Goal: Information Seeking & Learning: Learn about a topic

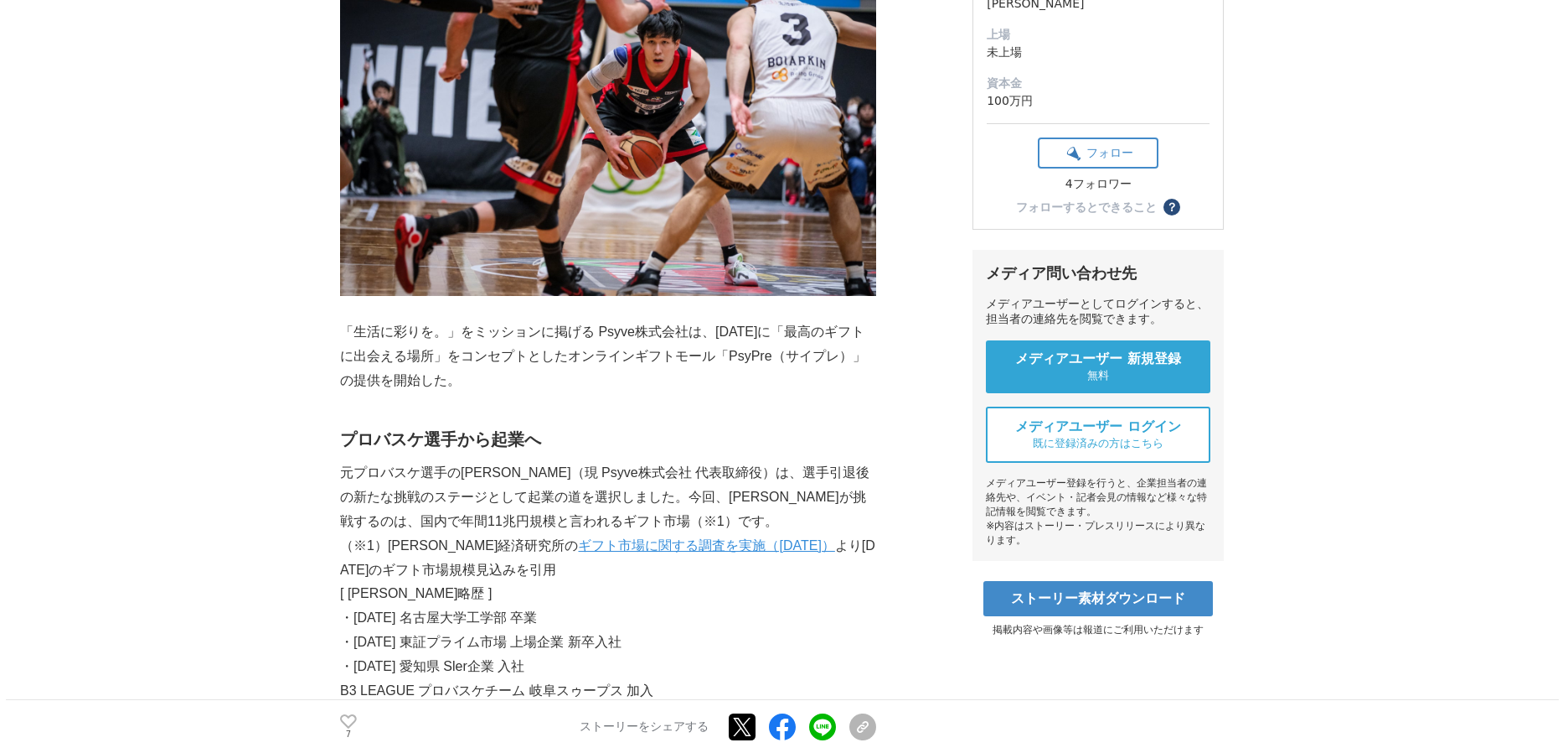
scroll to position [373, 0]
drag, startPoint x: 356, startPoint y: 333, endPoint x: 439, endPoint y: 330, distance: 83.1
click at [433, 328] on p "「生活に彩りを。」をミッションに掲げる Psyve株式会社は、[DATE]に「最高のギフトに出会える場所」をコンセプトとしたオンラインギフトモール「PsyPr…" at bounding box center [608, 355] width 536 height 72
click at [705, 389] on p "「生活に彩りを。」をミッションに掲げる Psyve株式会社は、[DATE]に「最高のギフトに出会える場所」をコンセプトとしたオンラインギフトモール「PsyPr…" at bounding box center [608, 355] width 536 height 72
drag, startPoint x: 591, startPoint y: 330, endPoint x: 680, endPoint y: 335, distance: 89.1
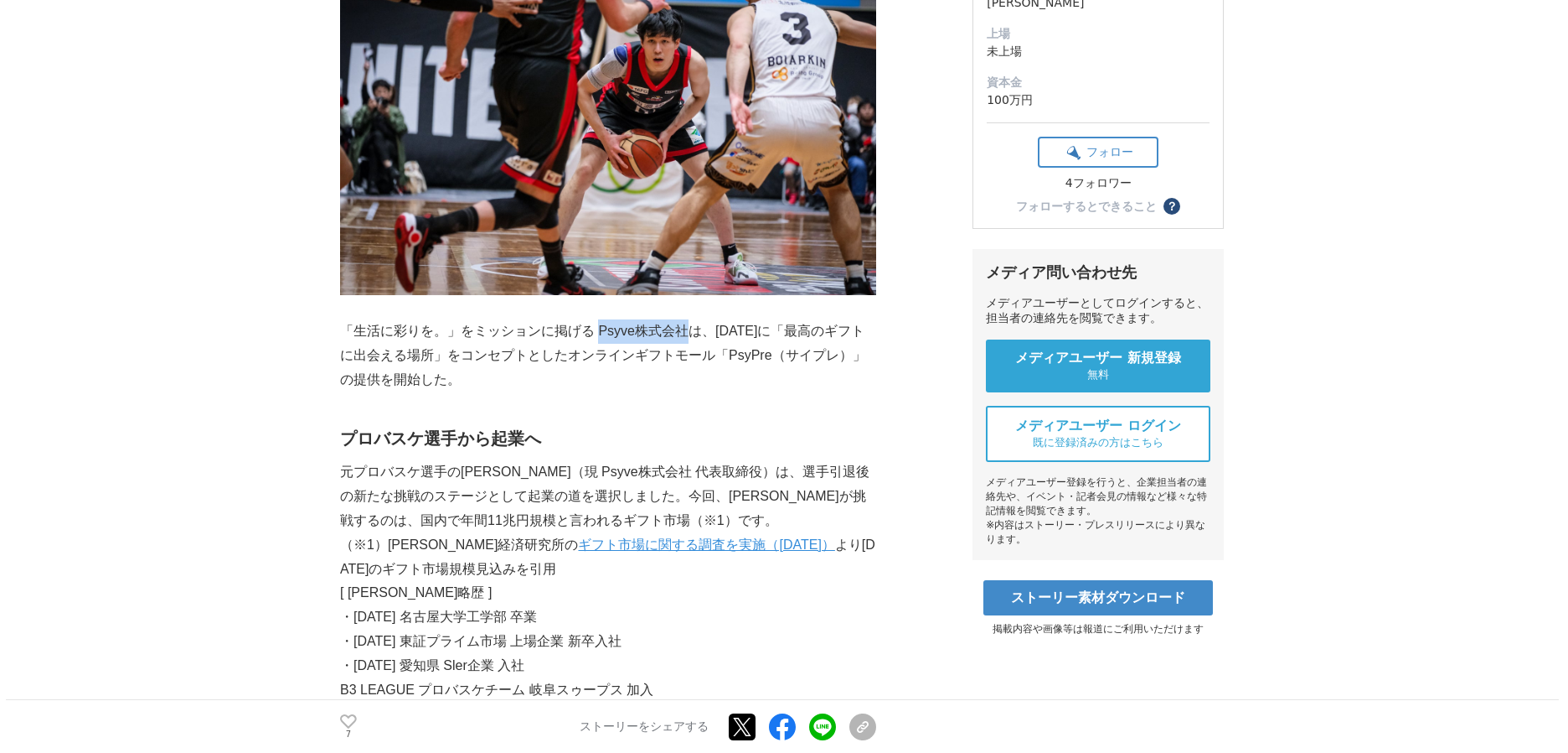
click at [680, 332] on p "「生活に彩りを。」をミッションに掲げる Psyve株式会社は、[DATE]に「最高のギフトに出会える場所」をコンセプトとしたオンラインギフトモール「PsyPr…" at bounding box center [608, 355] width 536 height 72
copy p "Psyve株式会社"
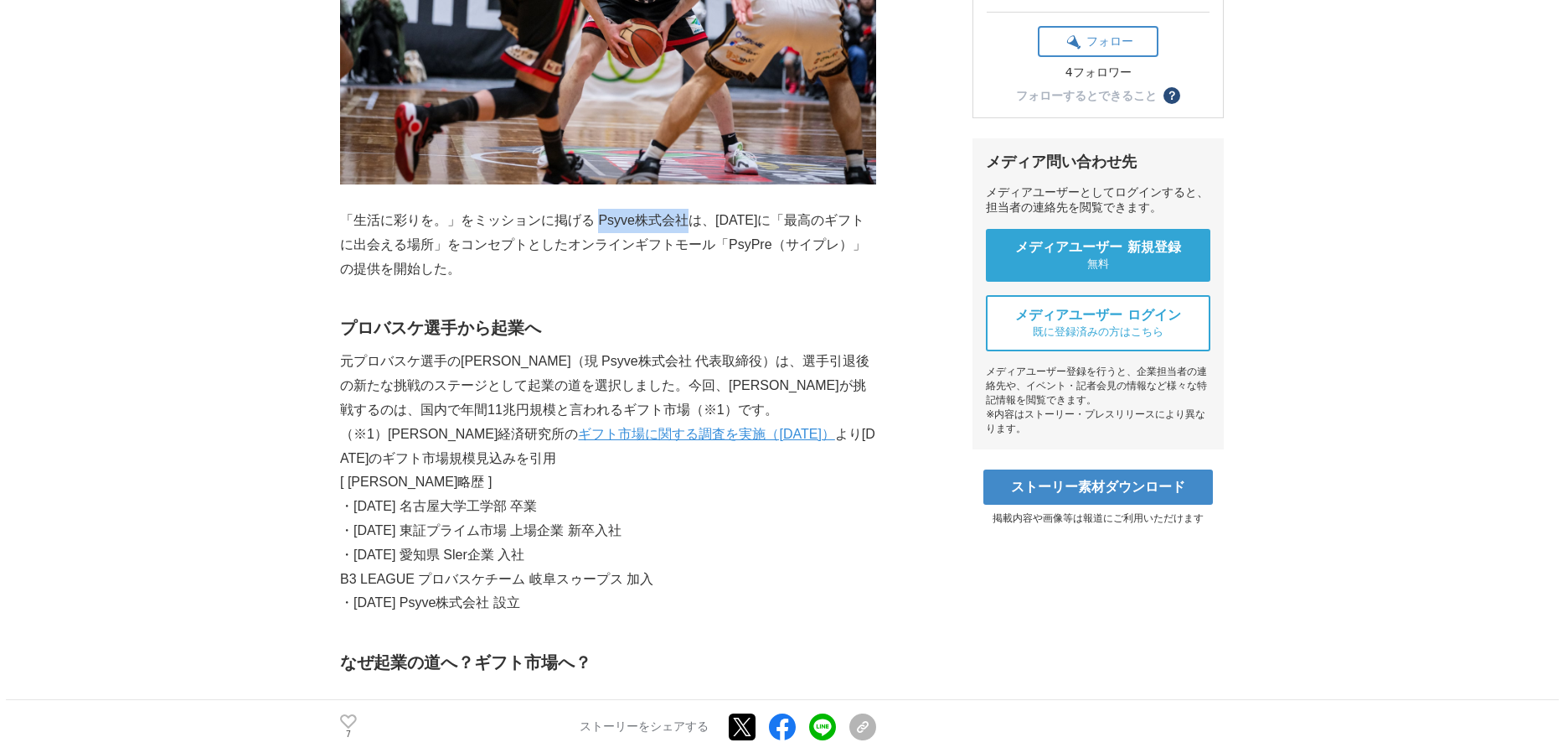
scroll to position [495, 0]
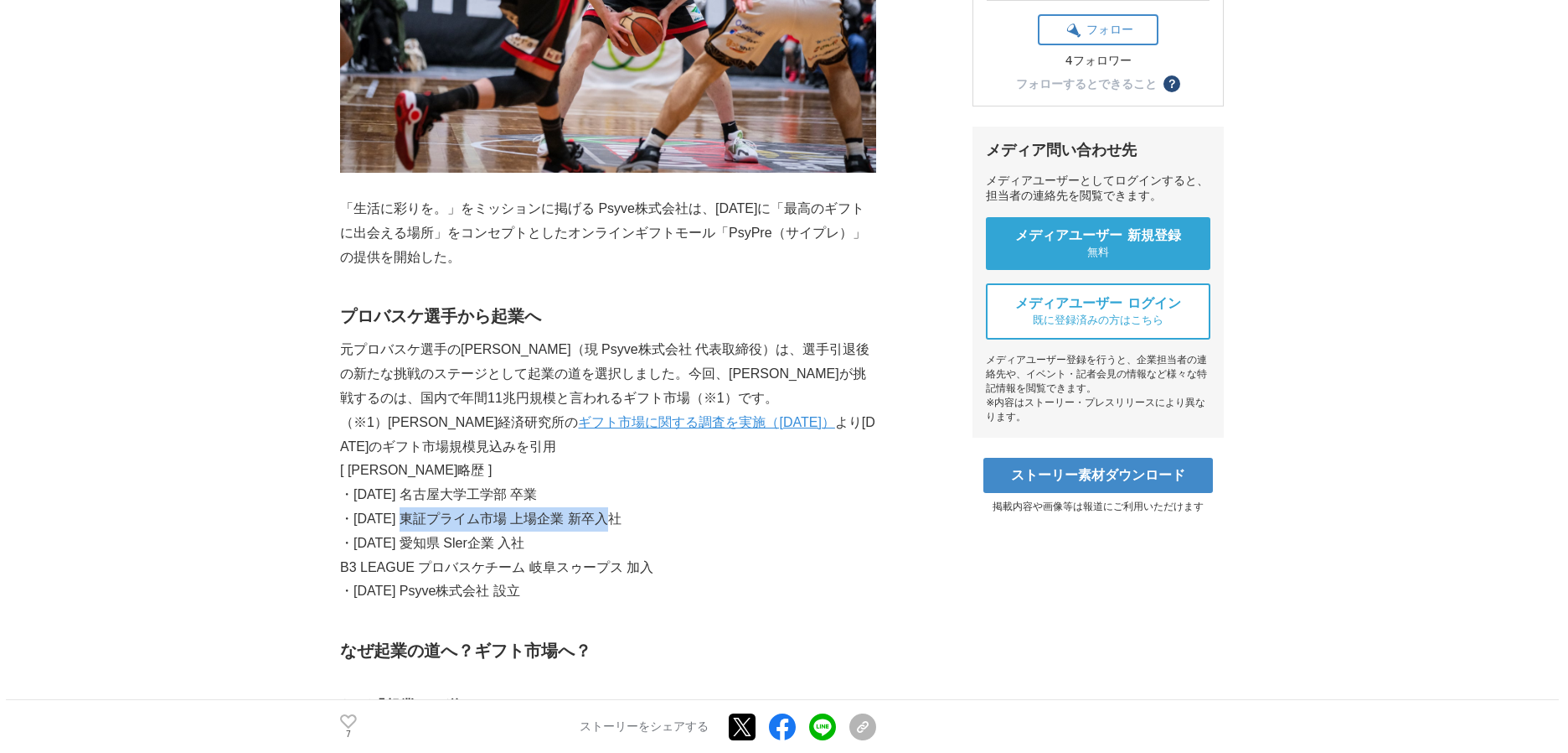
drag, startPoint x: 408, startPoint y: 521, endPoint x: 655, endPoint y: 537, distance: 247.5
click at [638, 517] on p "・[DATE] 東証プライム市場 上場企業 新卒入社" at bounding box center [608, 519] width 536 height 24
click at [667, 552] on p "・[DATE] 愛知県 Sler企業 入社" at bounding box center [608, 543] width 536 height 24
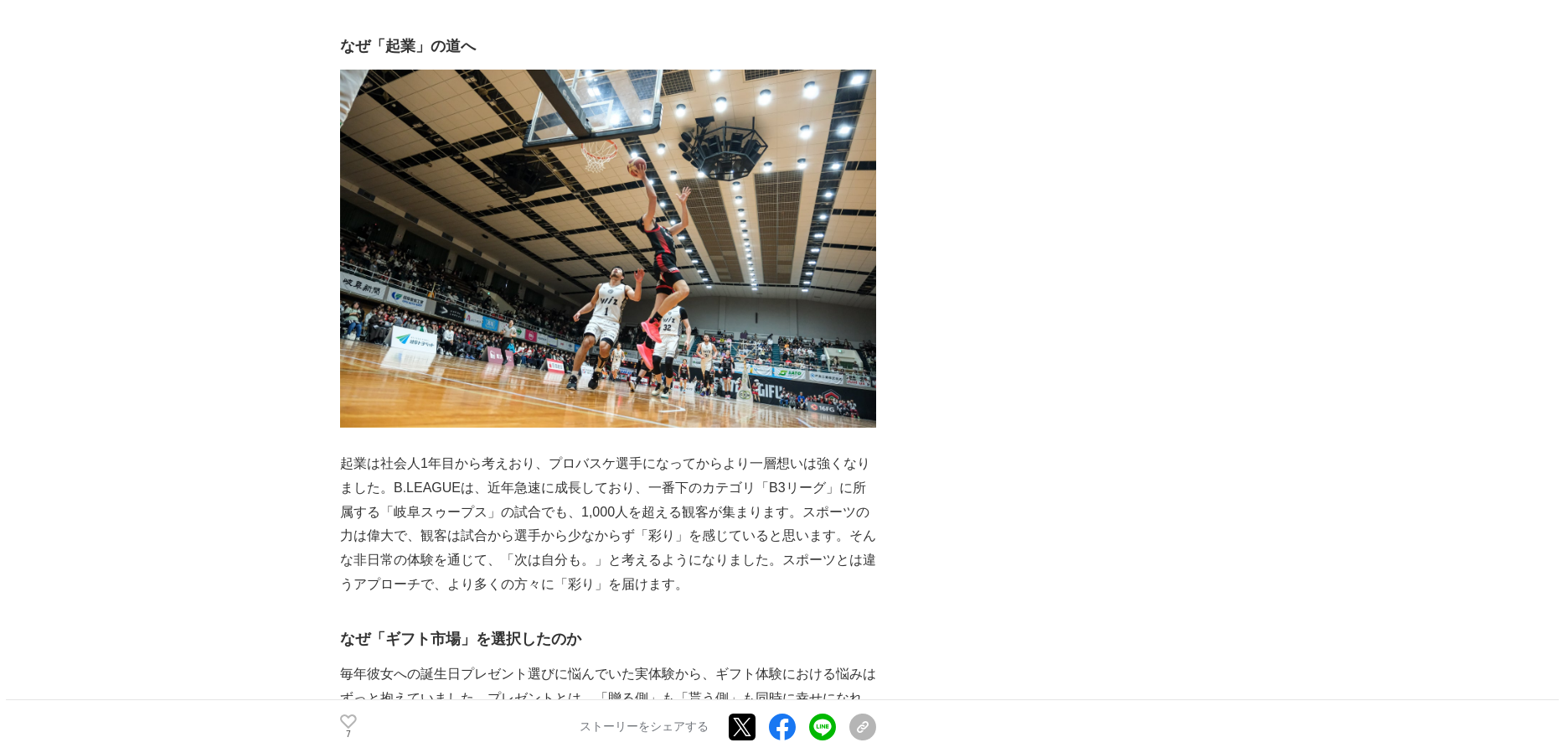
scroll to position [1166, 0]
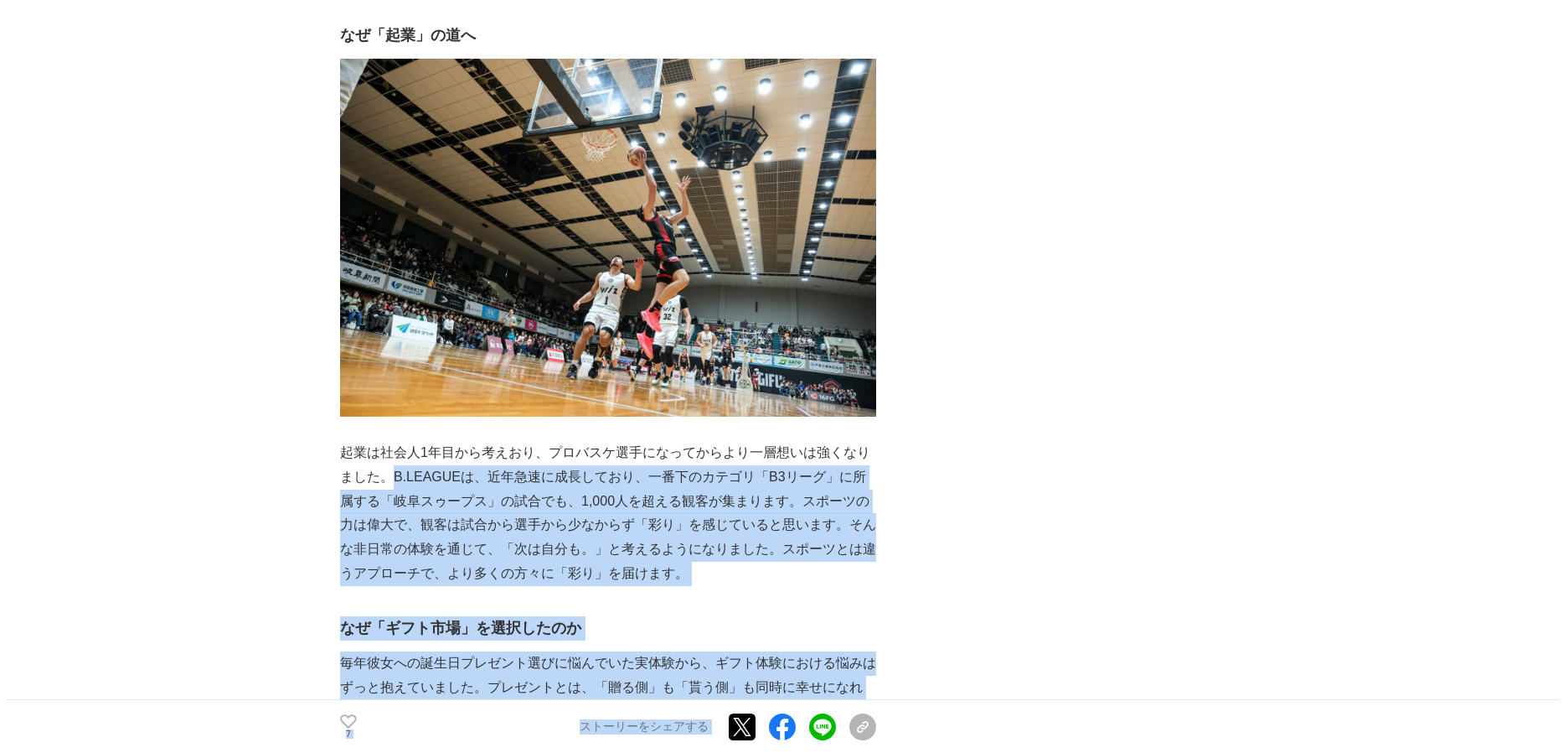
drag, startPoint x: 392, startPoint y: 480, endPoint x: 900, endPoint y: 473, distance: 508.0
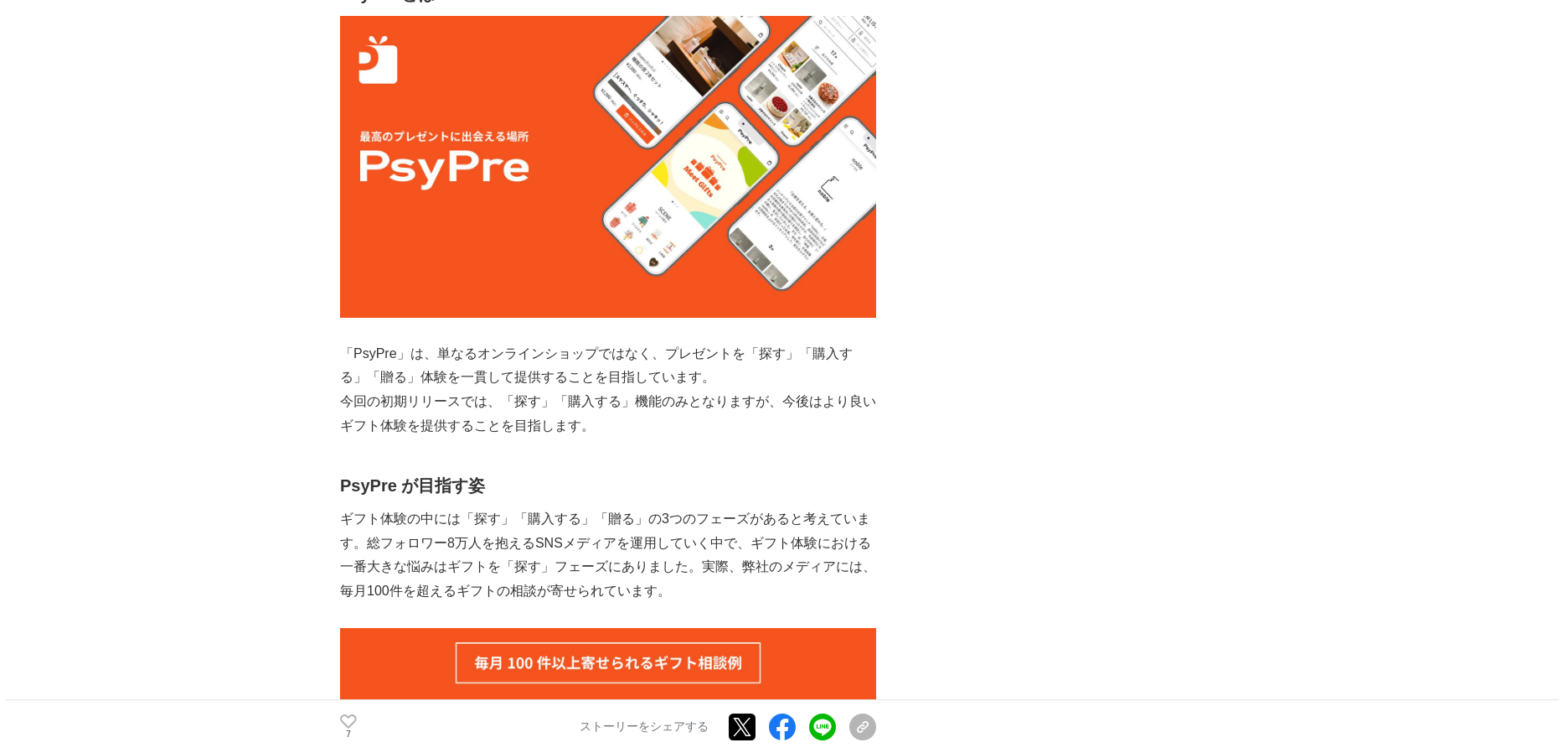
scroll to position [1903, 0]
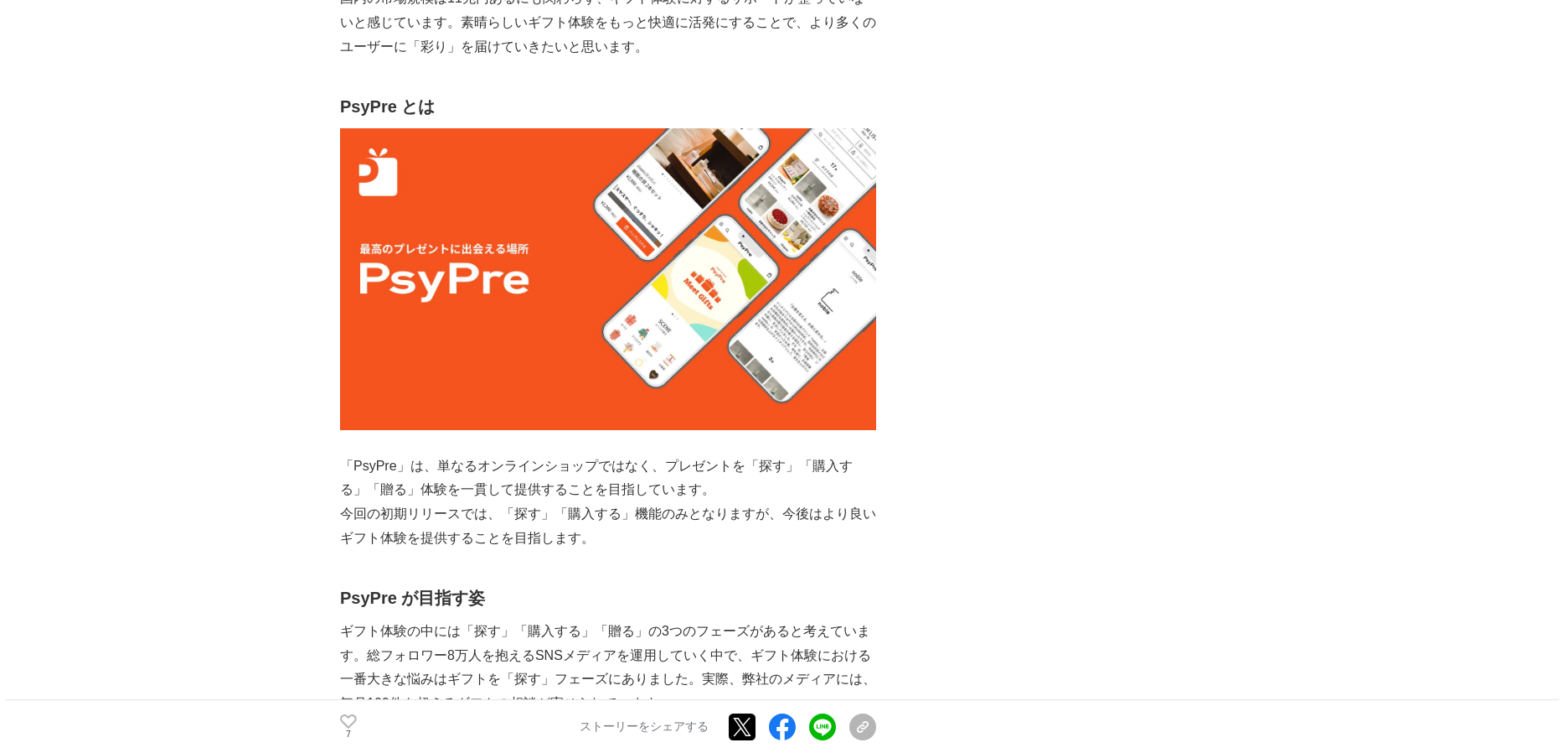
click at [642, 366] on img at bounding box center [608, 279] width 536 height 302
click at [691, 328] on img at bounding box center [608, 279] width 536 height 302
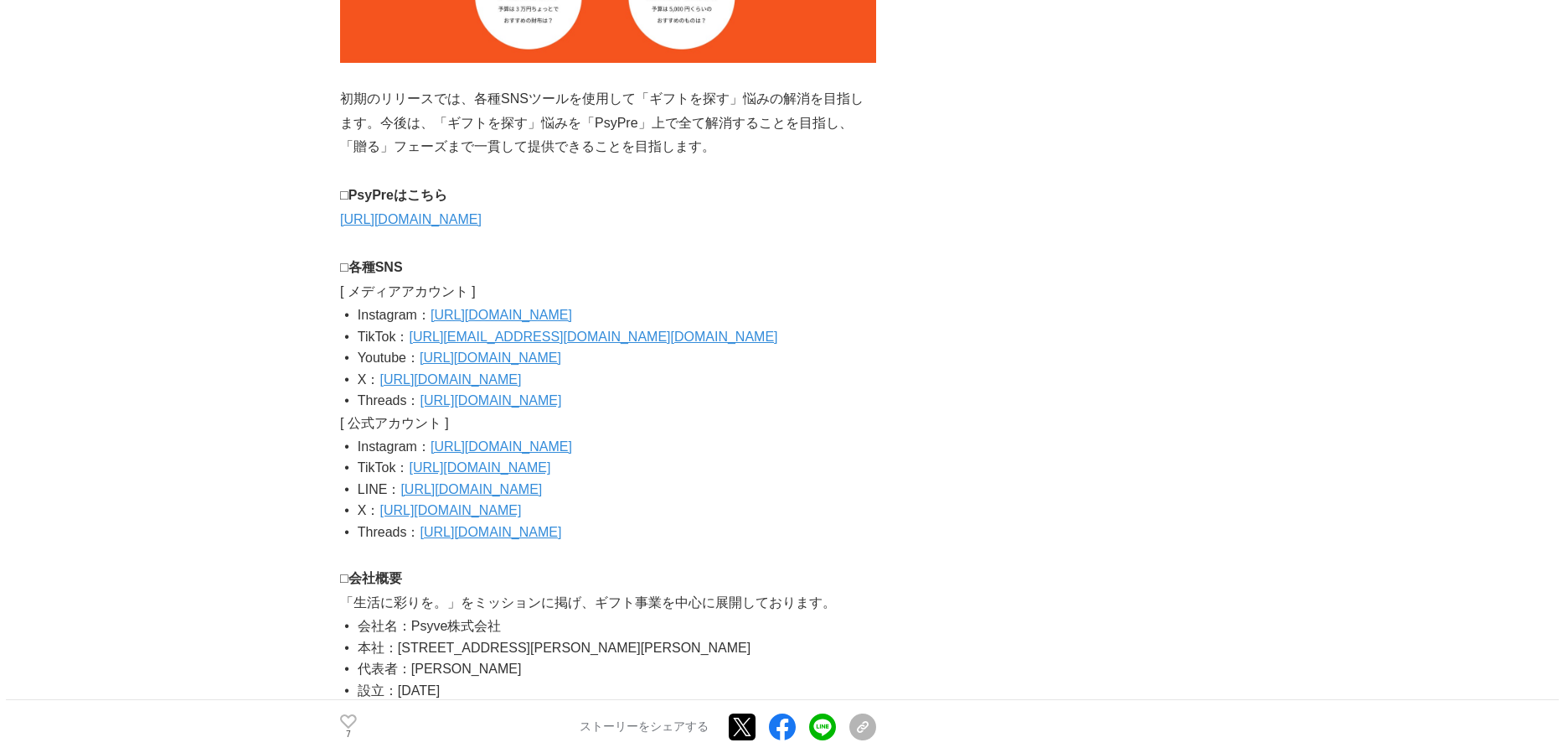
scroll to position [2882, 0]
click at [380, 217] on link "[URL][DOMAIN_NAME]" at bounding box center [410, 217] width 141 height 14
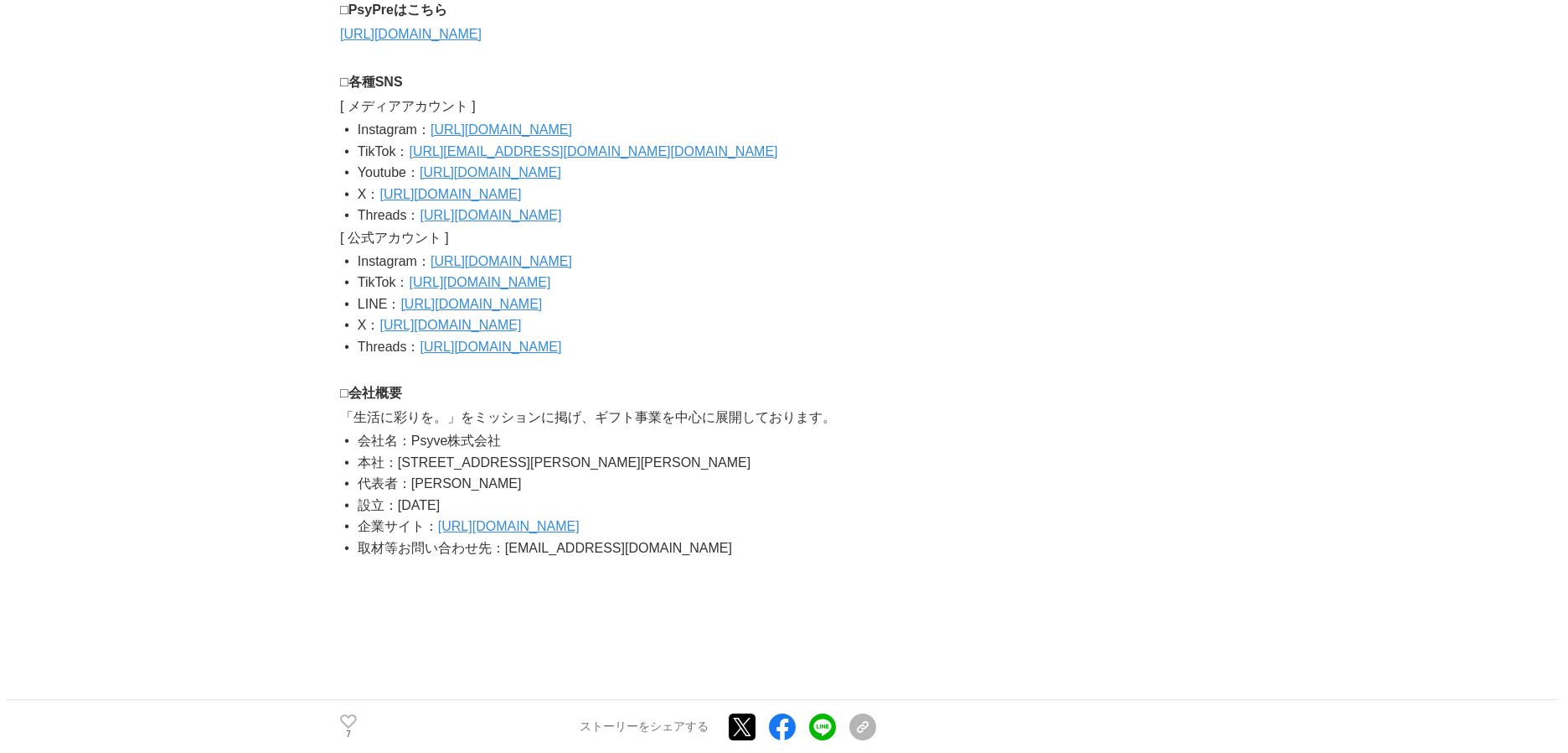
scroll to position [3043, 0]
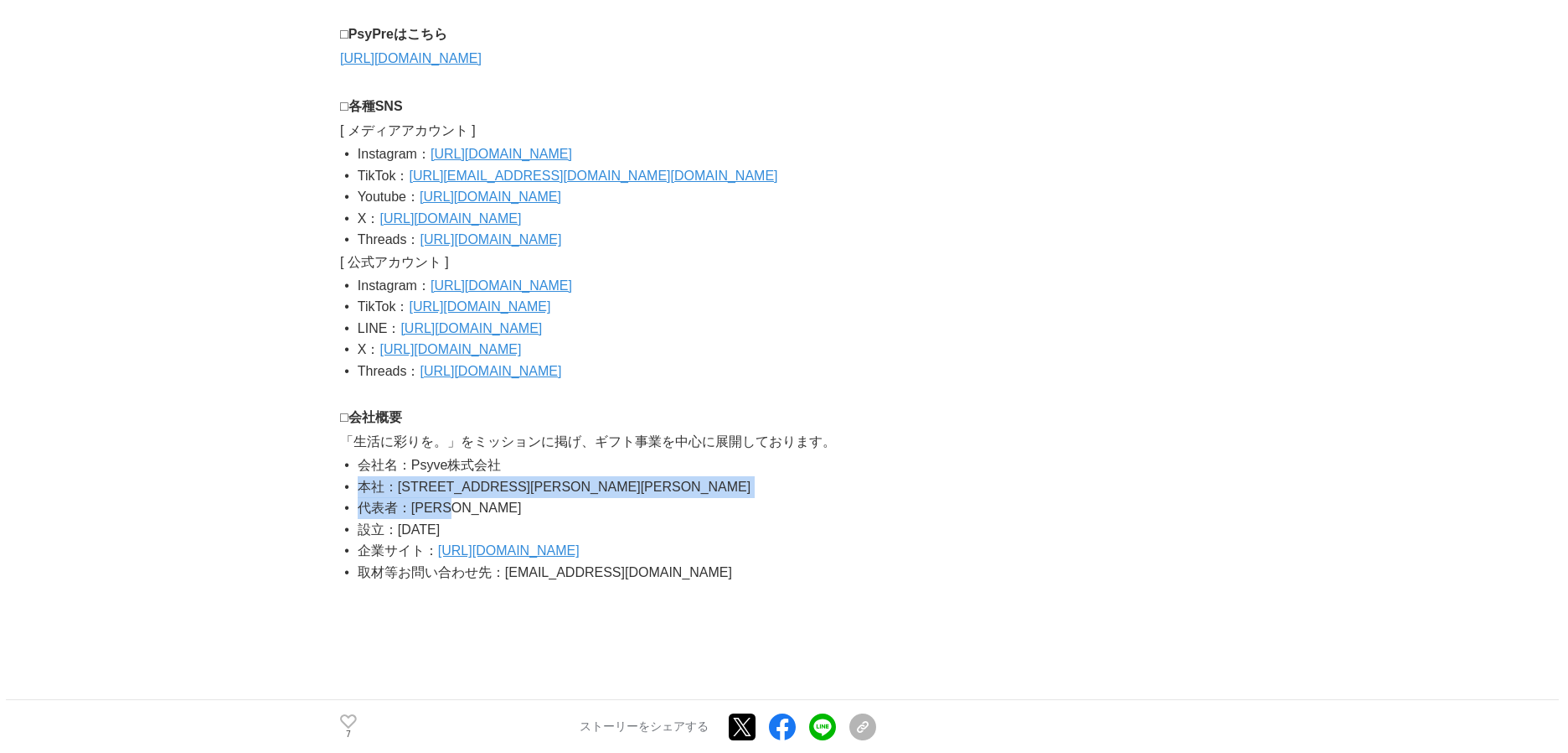
drag, startPoint x: 360, startPoint y: 490, endPoint x: 550, endPoint y: 516, distance: 191.8
click at [546, 514] on ul "会社名：Psyve株式会社 本社：[STREET_ADDRESS][PERSON_NAME][PERSON_NAME] 代表者：[PERSON_NAME] 設…" at bounding box center [608, 519] width 536 height 130
click at [591, 535] on li "設立：[DATE]" at bounding box center [614, 530] width 522 height 22
click at [500, 549] on link "[URL][DOMAIN_NAME]" at bounding box center [508, 549] width 141 height 14
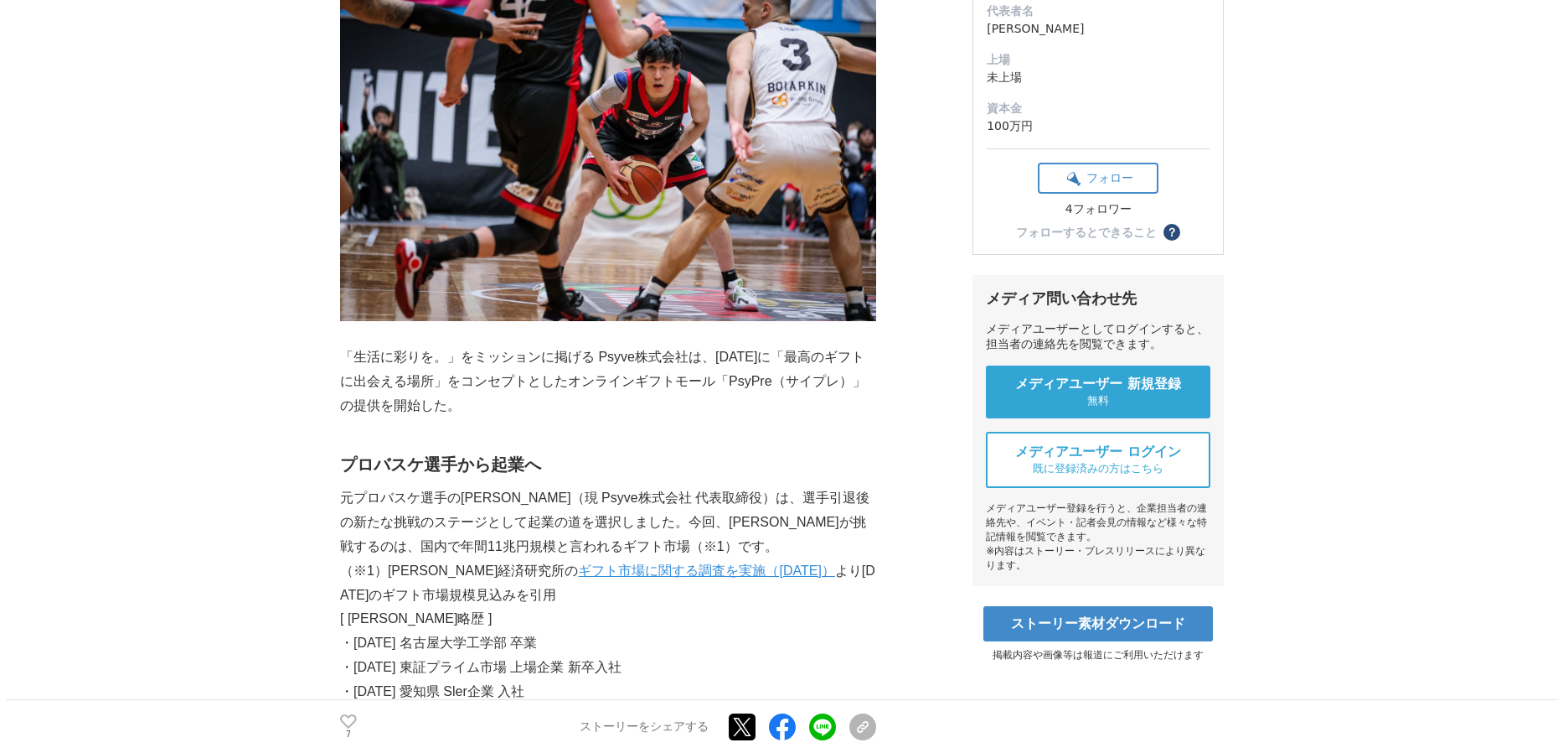
scroll to position [465, 0]
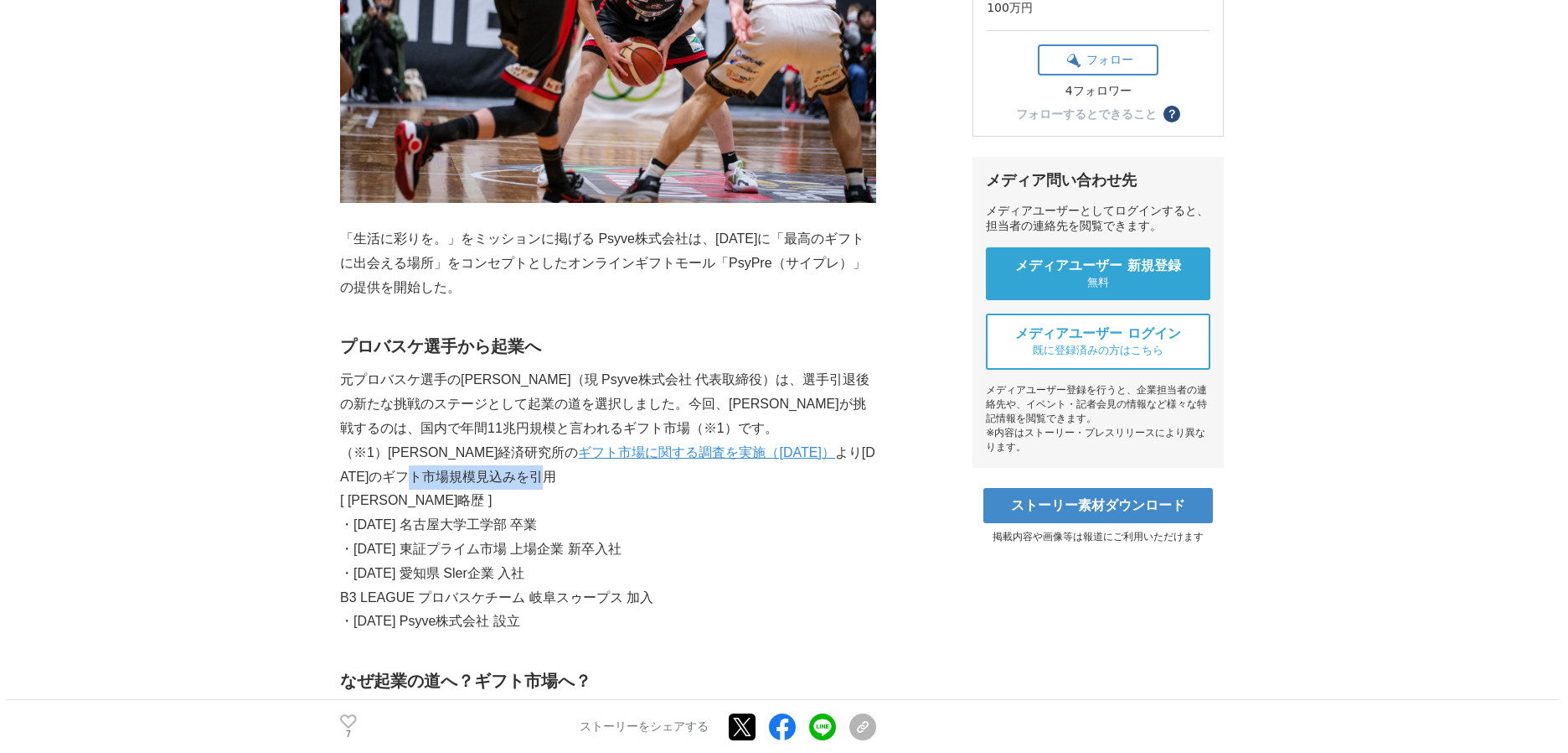
drag, startPoint x: 342, startPoint y: 478, endPoint x: 504, endPoint y: 479, distance: 162.0
click at [501, 477] on p "（※1）[PERSON_NAME]経済研究所の ギフト市場に関する調査を実施（[DATE]） より[DATE]のギフト市場規模見込みを引用" at bounding box center [608, 465] width 536 height 49
click at [528, 500] on p "[ [PERSON_NAME]略歴 ]" at bounding box center [608, 500] width 536 height 24
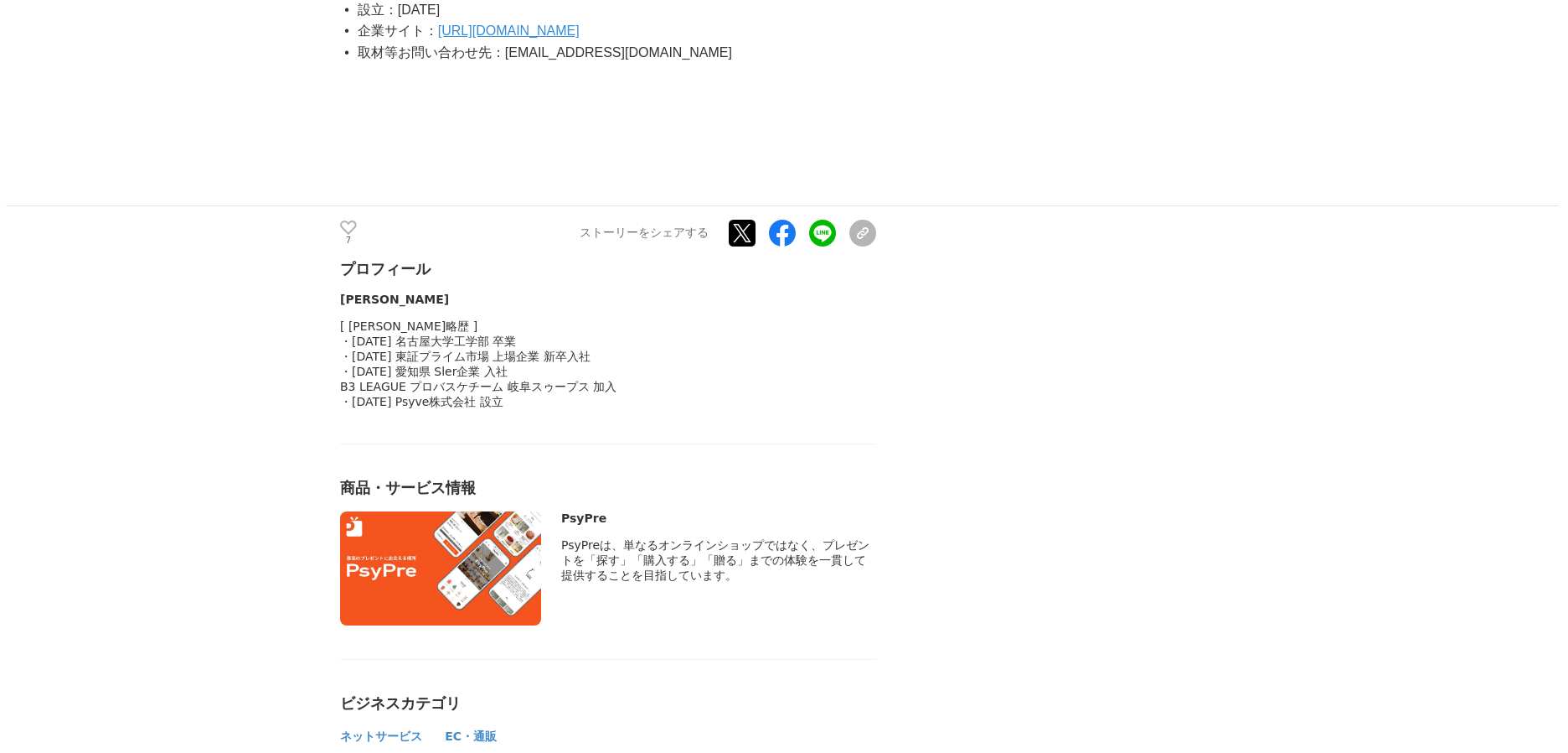
scroll to position [3936, 0]
